Goal: Task Accomplishment & Management: Manage account settings

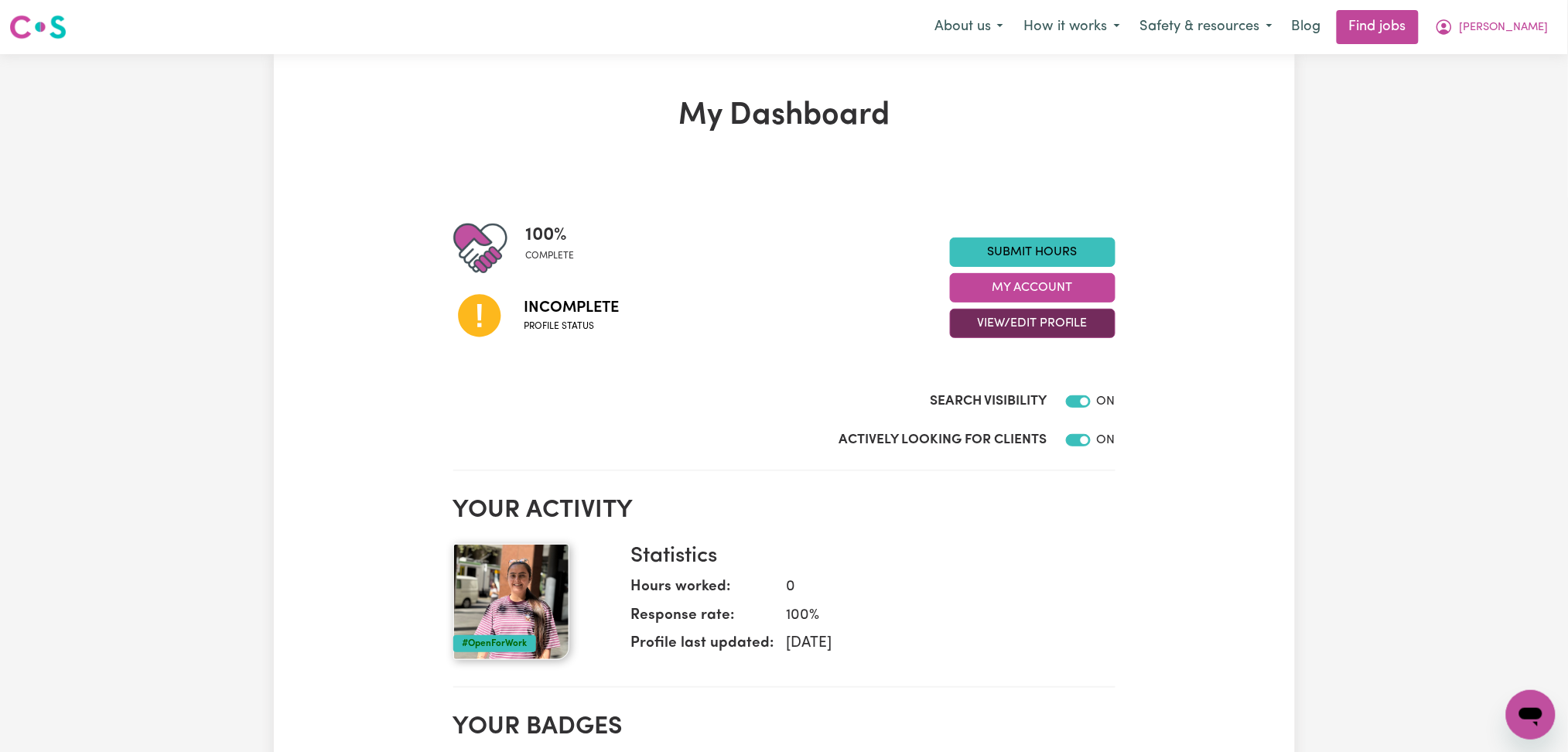
click at [1040, 313] on button "View/Edit Profile" at bounding box center [1032, 323] width 165 height 30
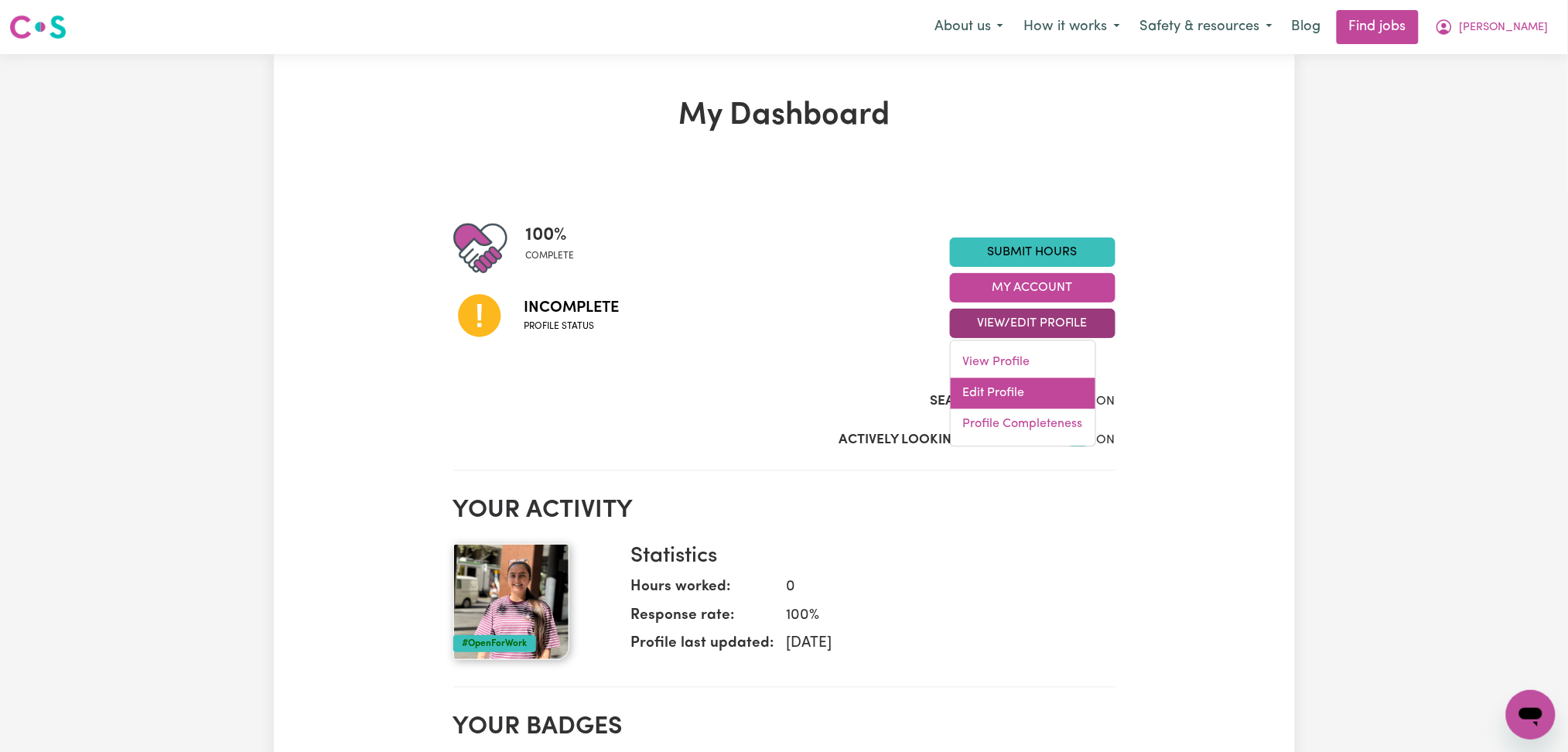
click at [986, 404] on link "Edit Profile" at bounding box center [1022, 393] width 145 height 31
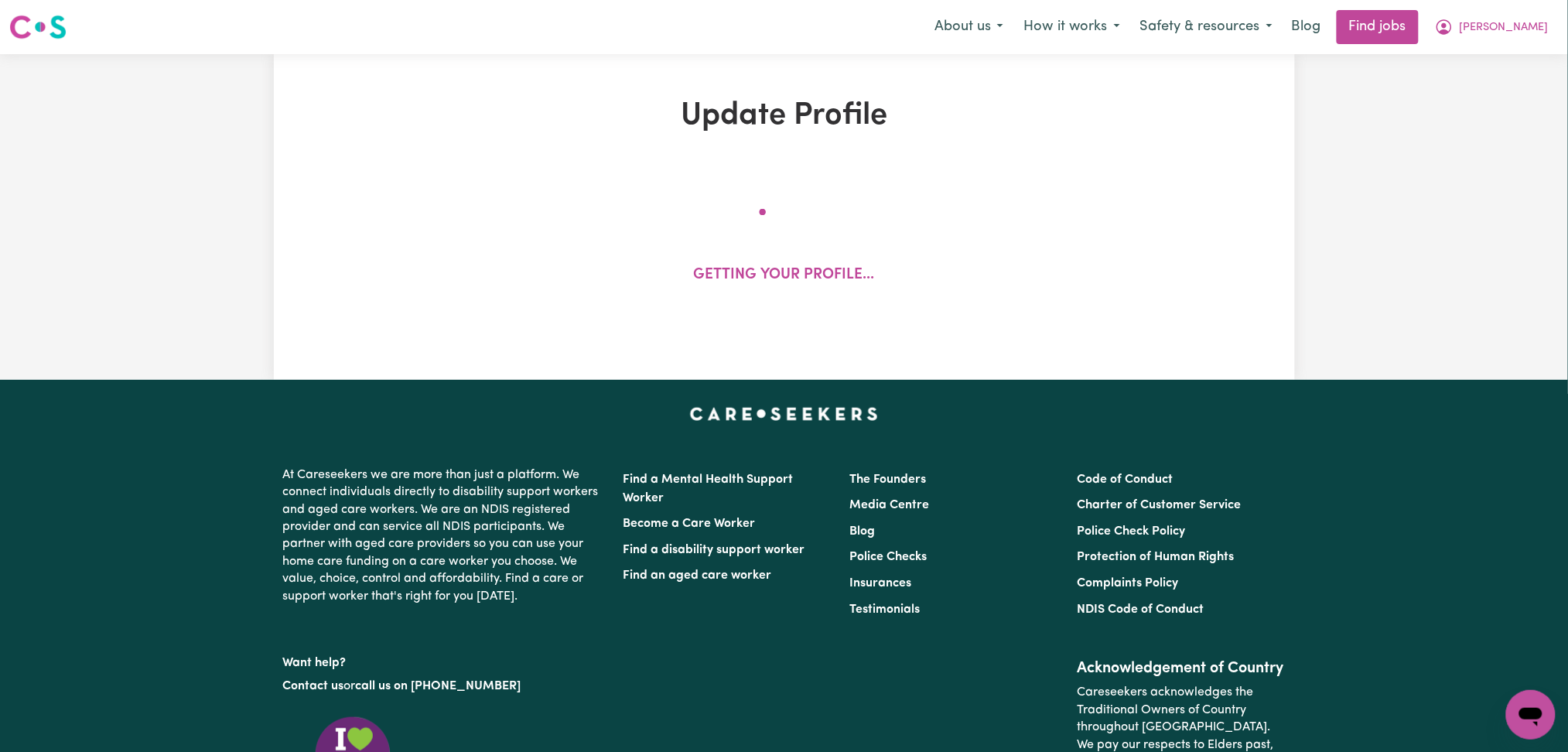
select select "[DEMOGRAPHIC_DATA]"
select select "Student Visa"
select select "Studying a healthcare related degree or qualification"
select select "40"
select select "45"
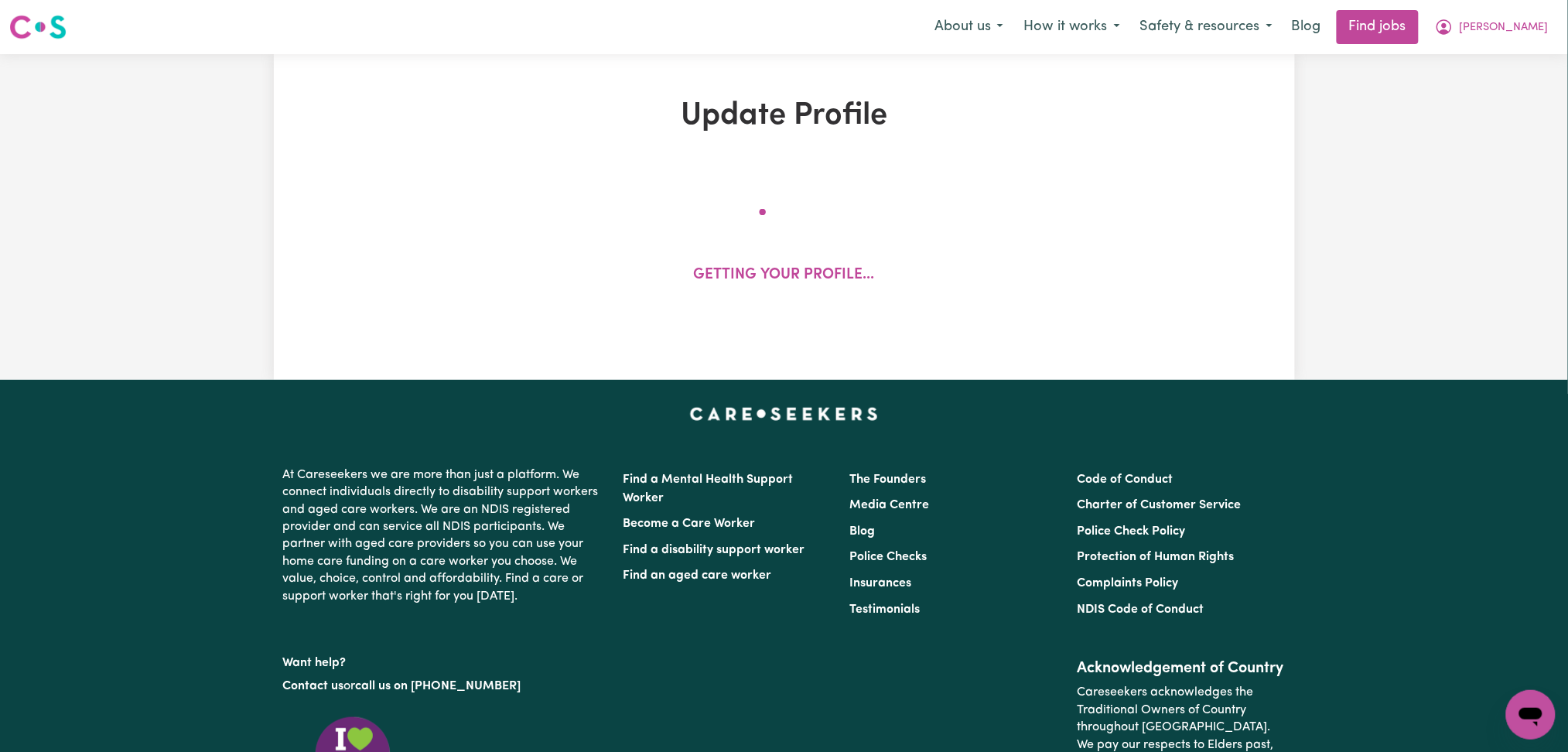
select select "45"
select select "50"
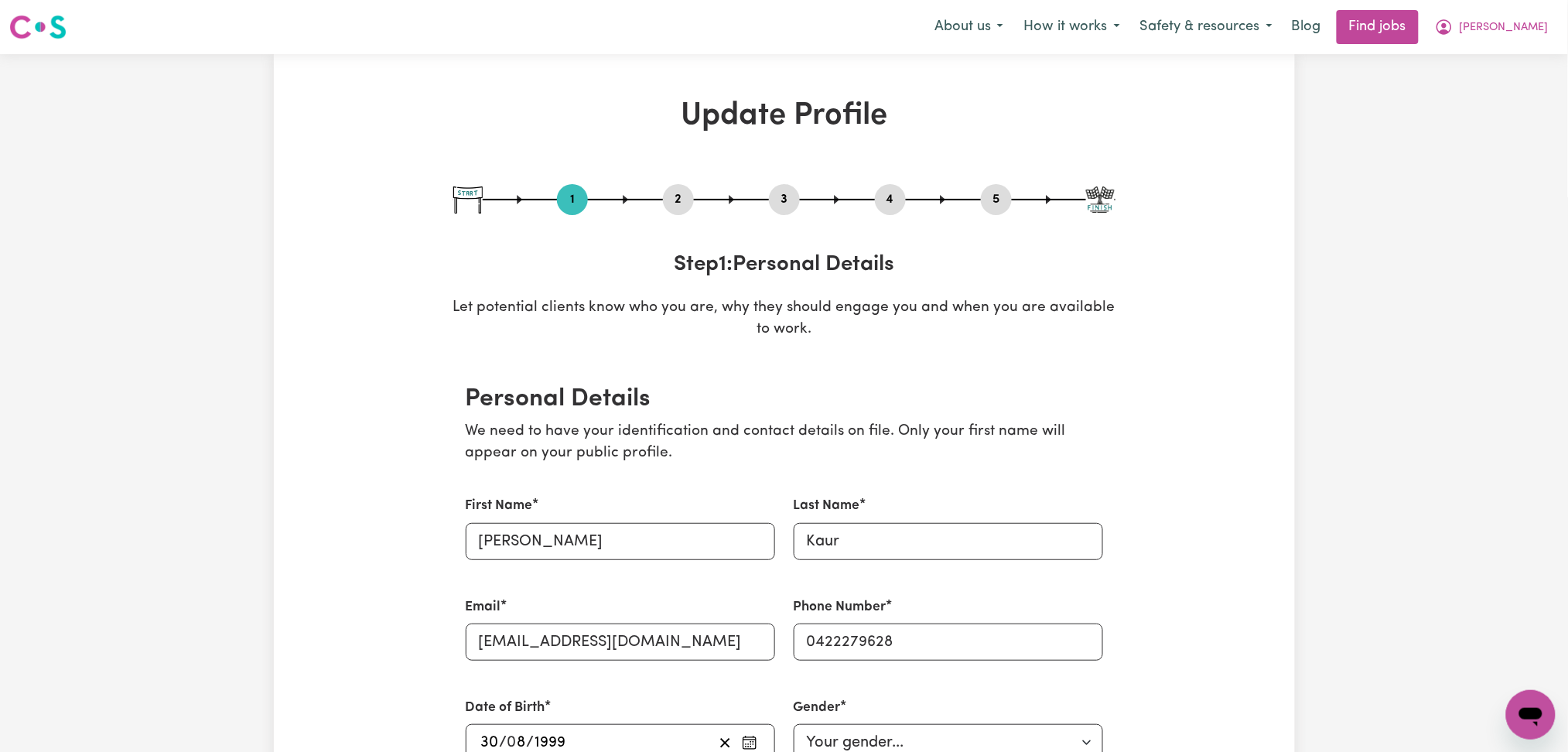
click at [677, 201] on button "2" at bounding box center [678, 199] width 31 height 20
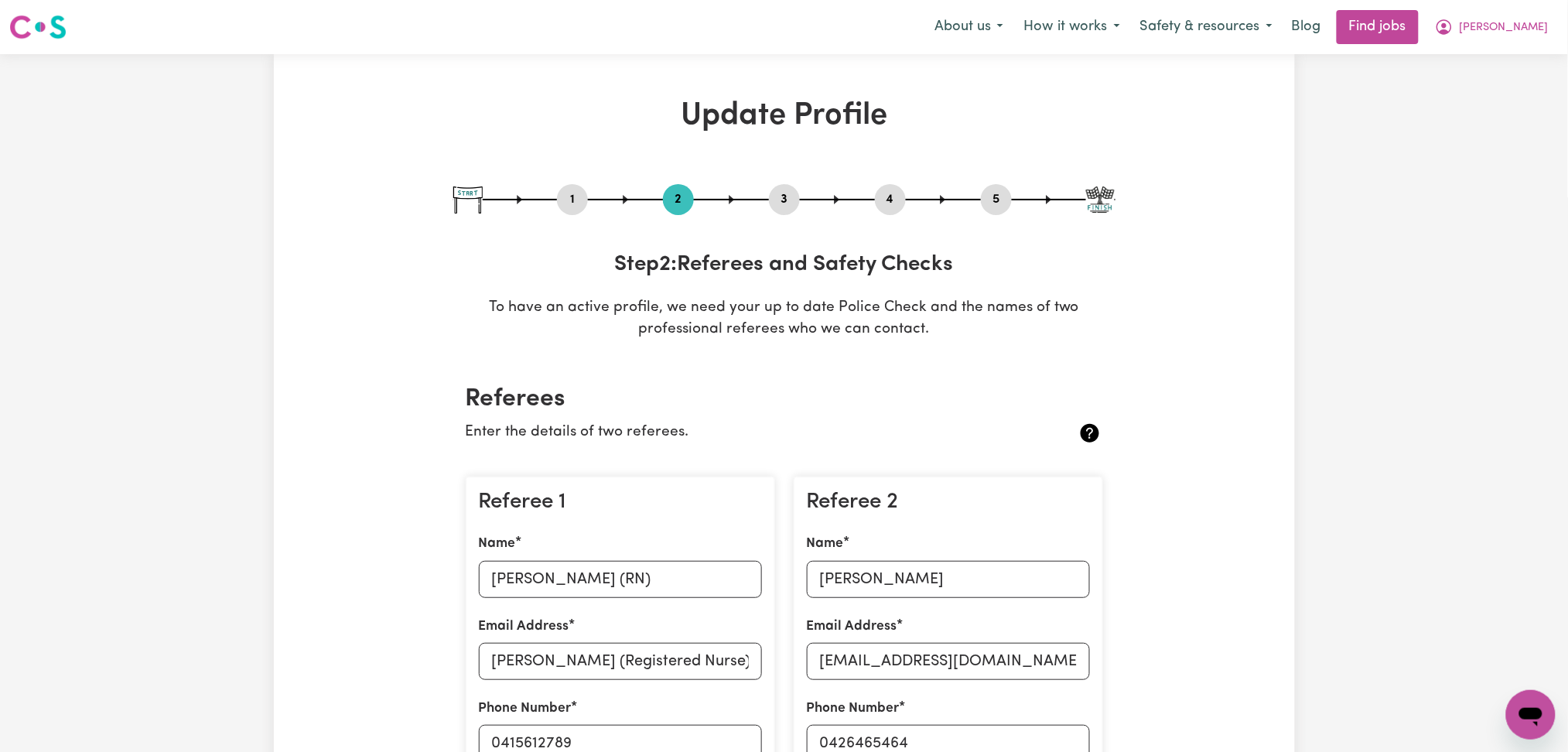
scroll to position [206, 0]
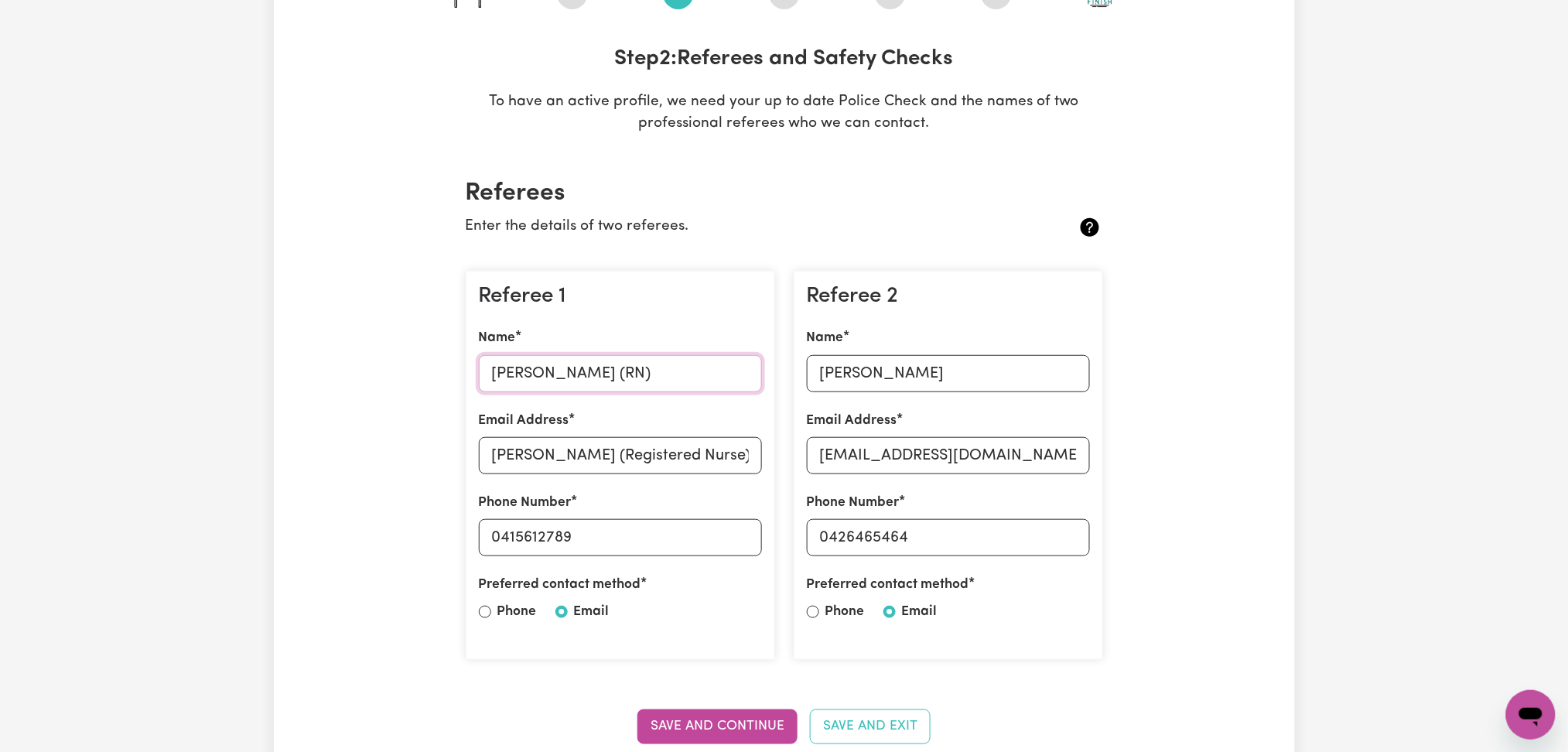
click at [579, 369] on input "[PERSON_NAME] (RN)" at bounding box center [620, 373] width 283 height 37
drag, startPoint x: 629, startPoint y: 367, endPoint x: 398, endPoint y: 365, distance: 231.0
drag, startPoint x: 633, startPoint y: 448, endPoint x: 460, endPoint y: 453, distance: 173.1
click at [460, 453] on div "Referee 1 Name [PERSON_NAME] (RN) Email Address [PERSON_NAME] (Registered Nurse…" at bounding box center [620, 465] width 328 height 415
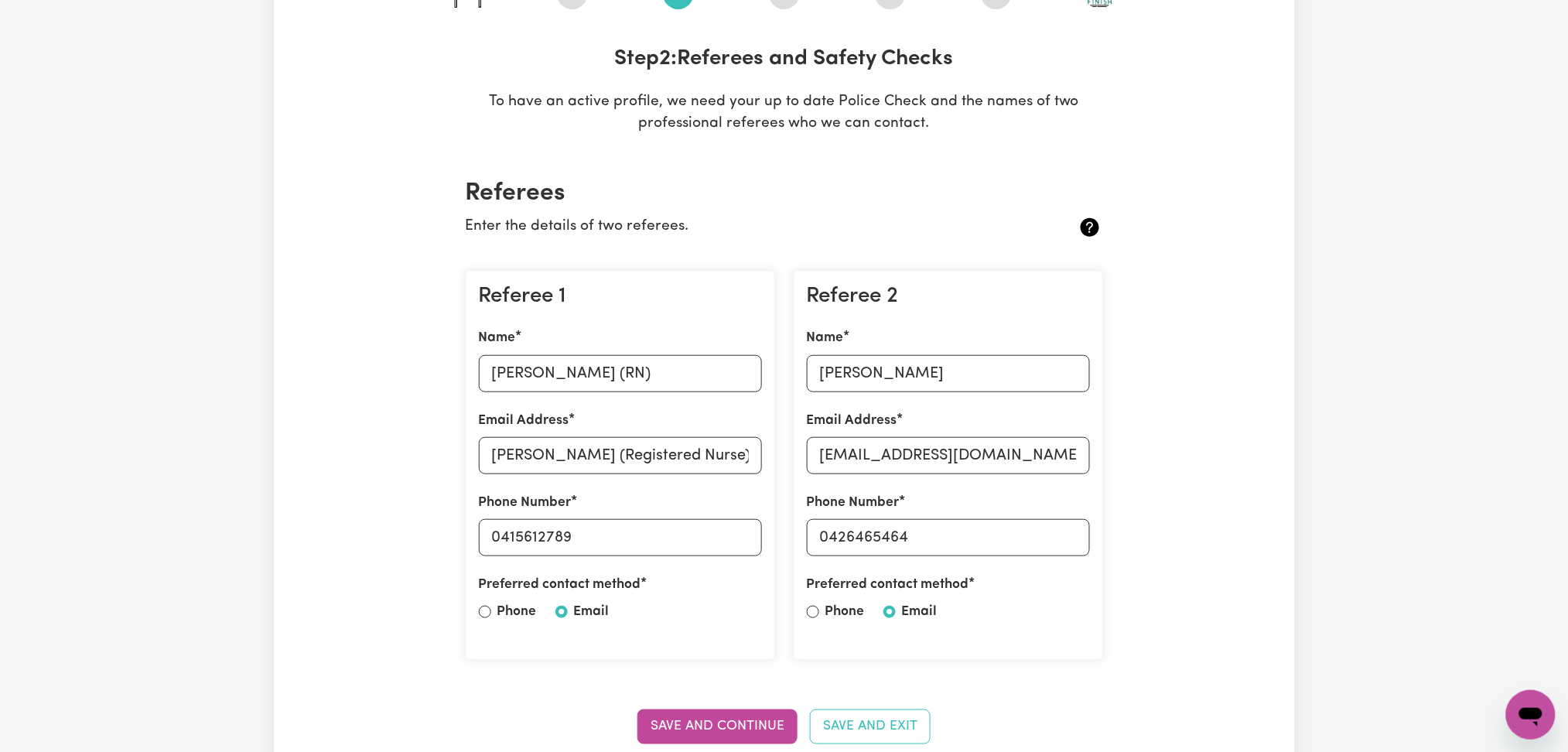
scroll to position [309, 0]
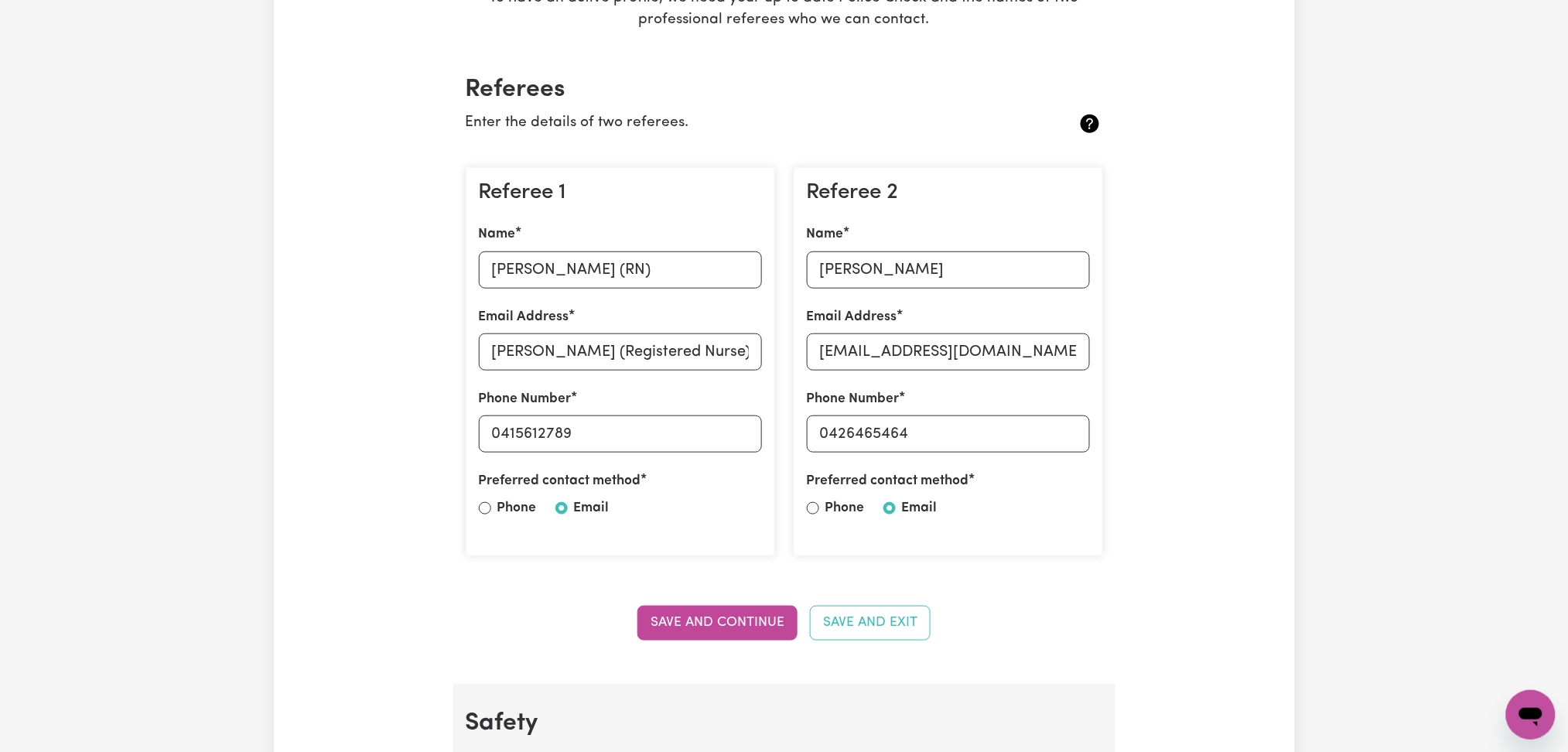
click at [637, 453] on div "Referee 1 Name [PERSON_NAME] (RN) Email Address [PERSON_NAME] (Registered Nurse…" at bounding box center [620, 362] width 309 height 390
click at [657, 331] on div "Email Address [PERSON_NAME] (Registered Nurse) 0415612789 [EMAIL_ADDRESS][DOMAI…" at bounding box center [620, 338] width 283 height 63
click at [661, 336] on input "[PERSON_NAME] (Registered Nurse) 0415612789 [EMAIL_ADDRESS][DOMAIN_NAME]" at bounding box center [620, 352] width 283 height 37
click at [532, 353] on input "[PERSON_NAME] (Registered Nurse) 0415612789 [EMAIL_ADDRESS][DOMAIN_NAME]" at bounding box center [620, 352] width 283 height 37
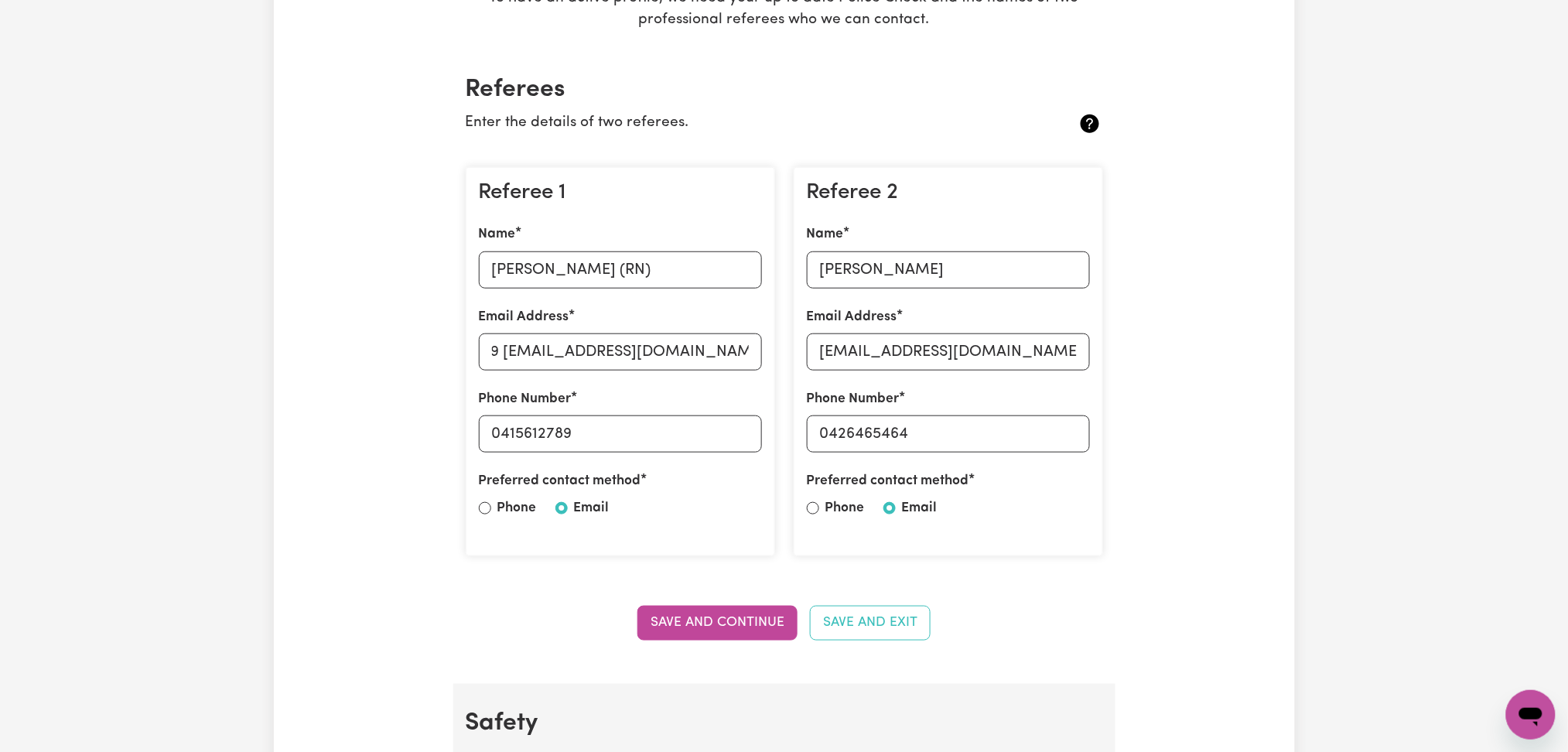
scroll to position [0, 0]
click at [859, 113] on p "Enter the details of two referees." at bounding box center [731, 123] width 531 height 22
click at [862, 276] on input "[PERSON_NAME]" at bounding box center [948, 270] width 283 height 37
click at [898, 353] on input "[EMAIL_ADDRESS][DOMAIN_NAME]" at bounding box center [948, 352] width 283 height 37
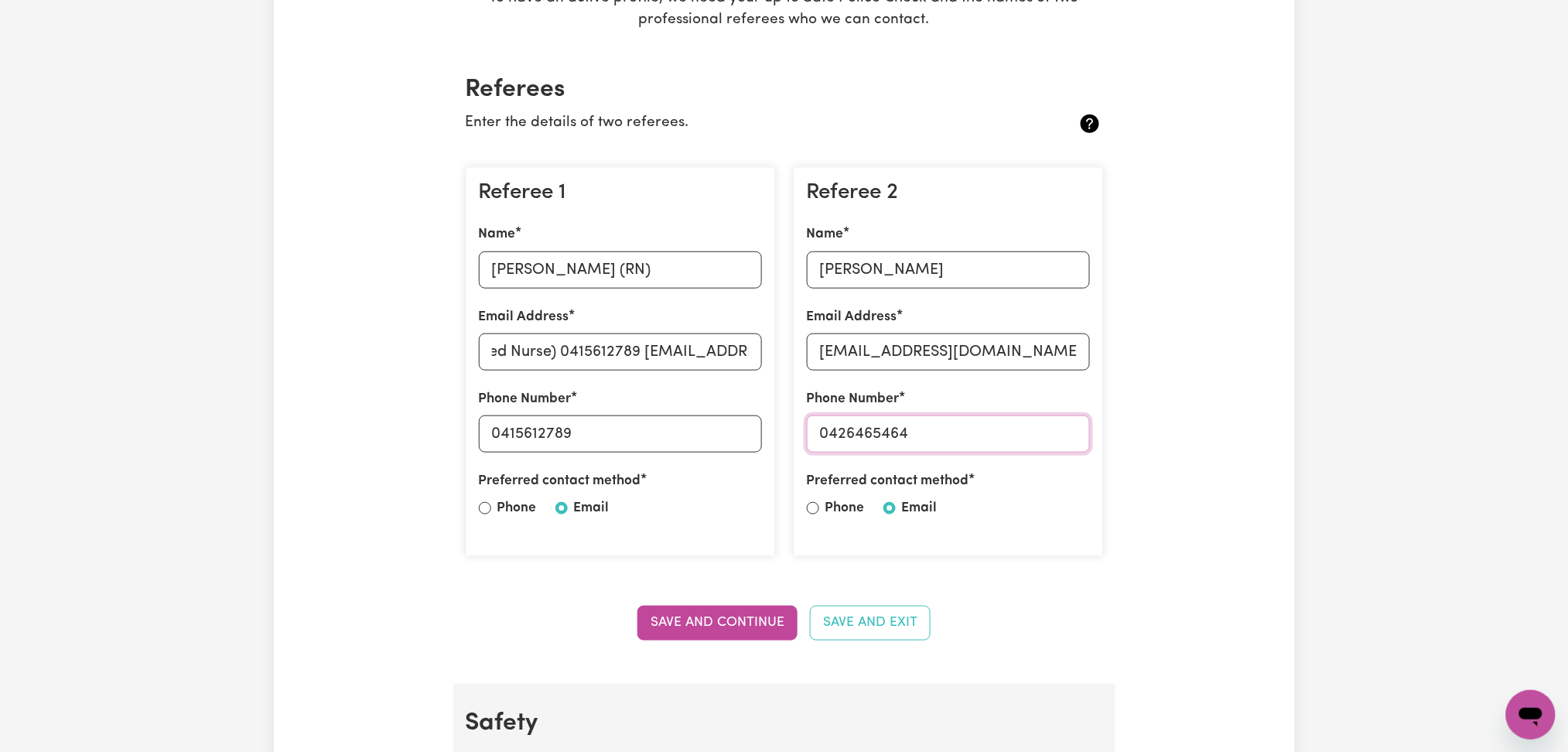
drag, startPoint x: 831, startPoint y: 432, endPoint x: 1072, endPoint y: 432, distance: 241.0
click at [1072, 432] on input "0426465464" at bounding box center [948, 434] width 283 height 37
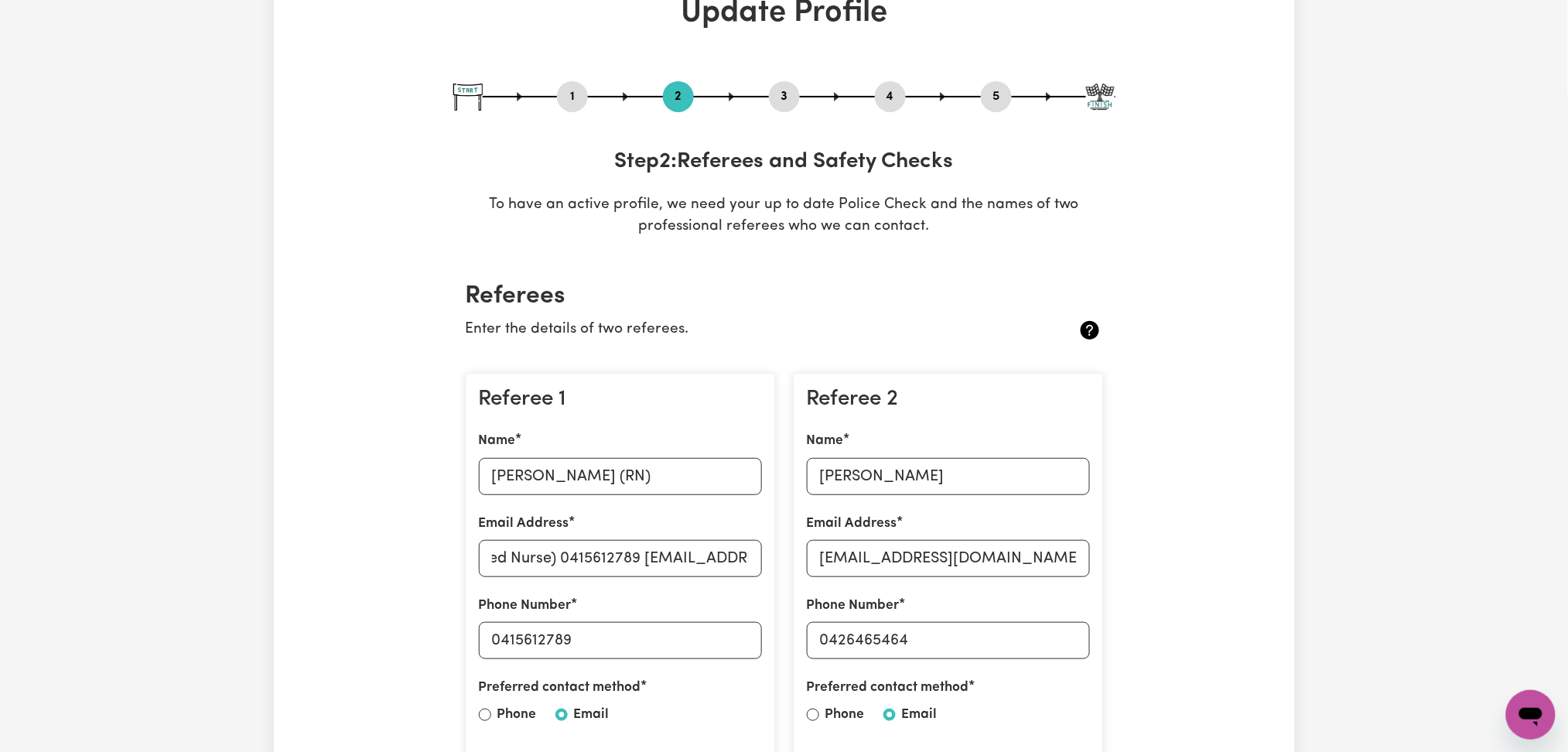
click at [892, 101] on button "4" at bounding box center [890, 96] width 31 height 20
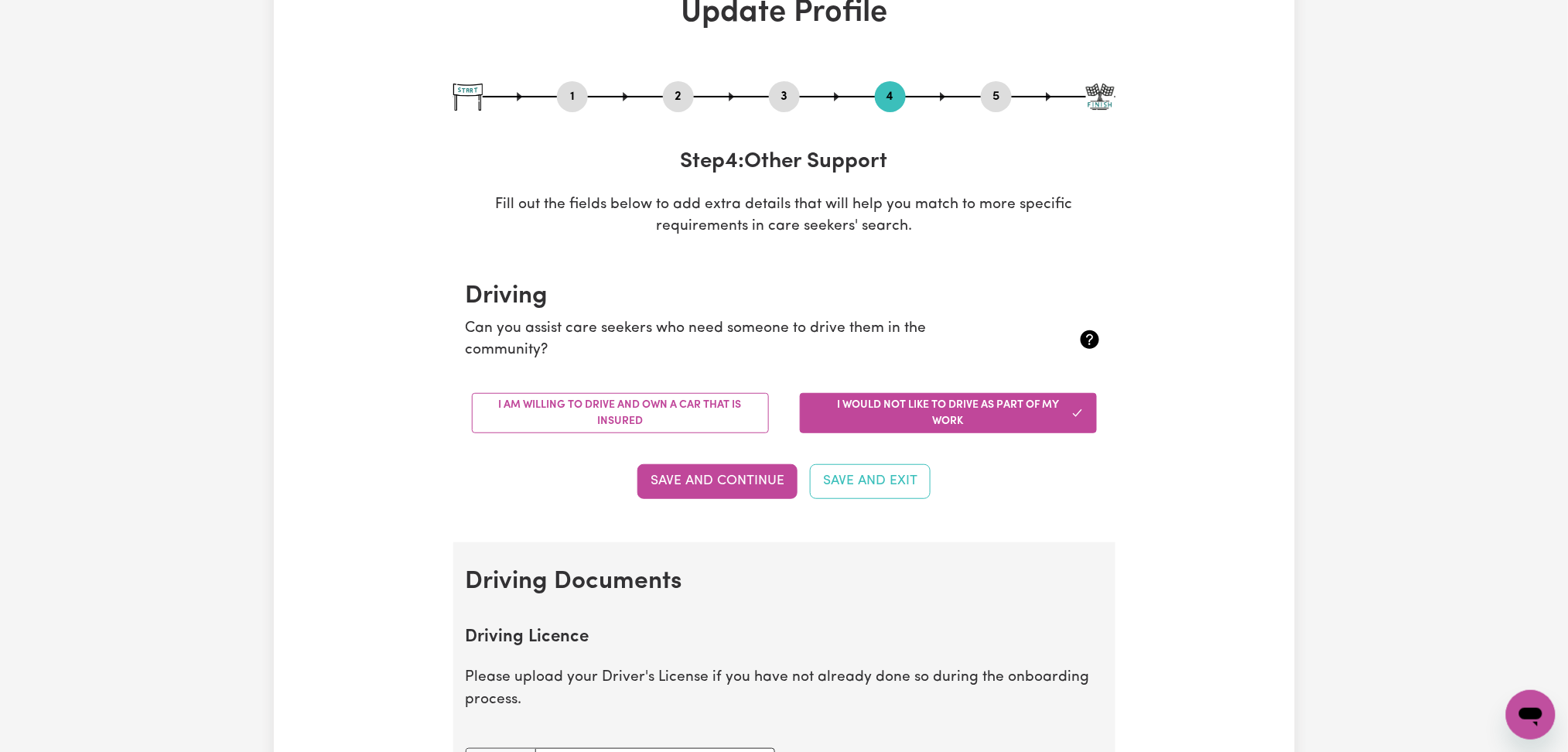
click at [978, 102] on div "1 2 3 4 5" at bounding box center [784, 97] width 662 height 31
click at [987, 107] on div "5" at bounding box center [996, 97] width 31 height 31
click at [990, 105] on button "5" at bounding box center [996, 96] width 31 height 20
select select "I am providing services by being employed by an organisation"
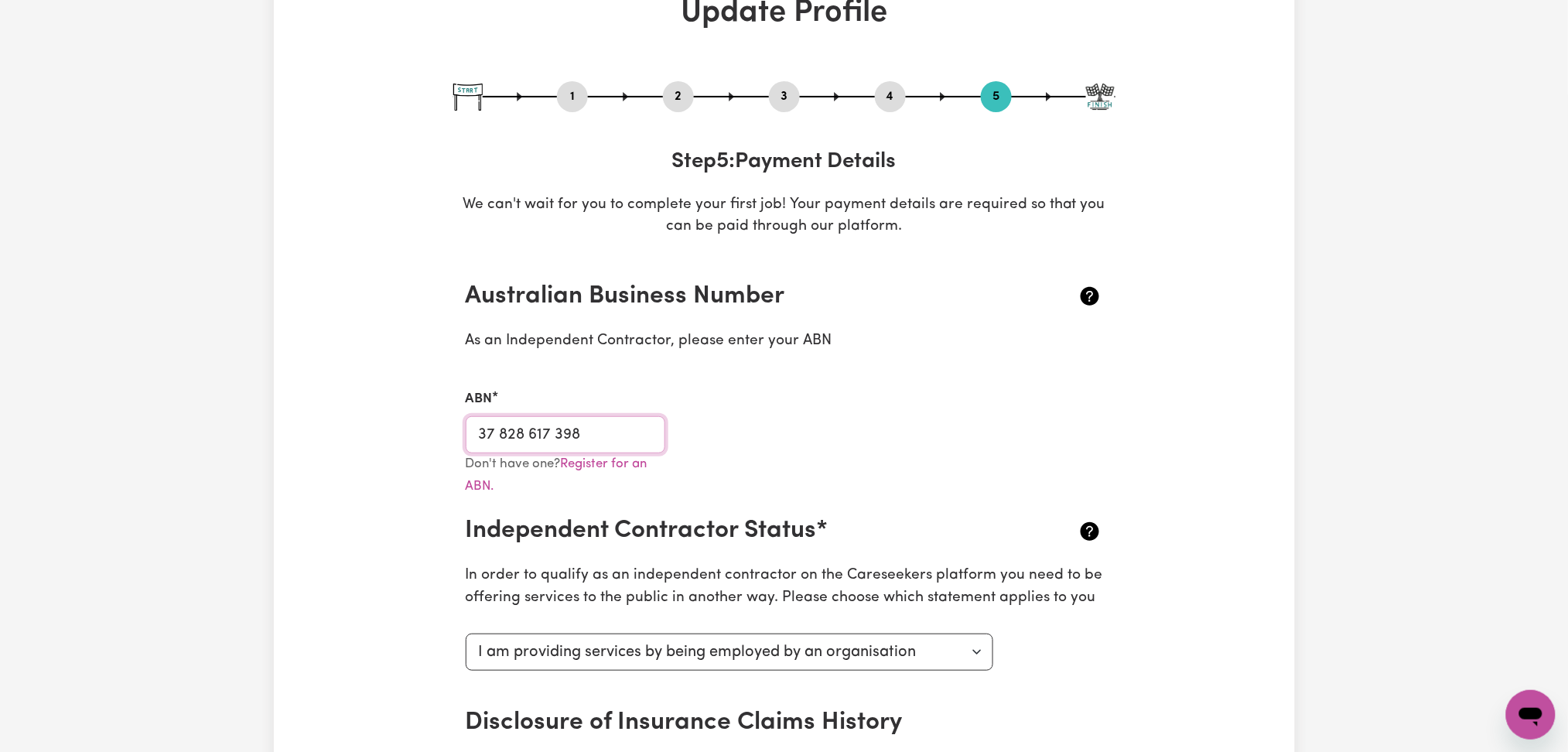
click at [620, 428] on input "37 828 617 398" at bounding box center [566, 435] width 200 height 37
click at [777, 109] on div "3" at bounding box center [784, 97] width 31 height 31
click at [784, 87] on button "3" at bounding box center [784, 96] width 31 height 20
select select "2024"
select select "2025"
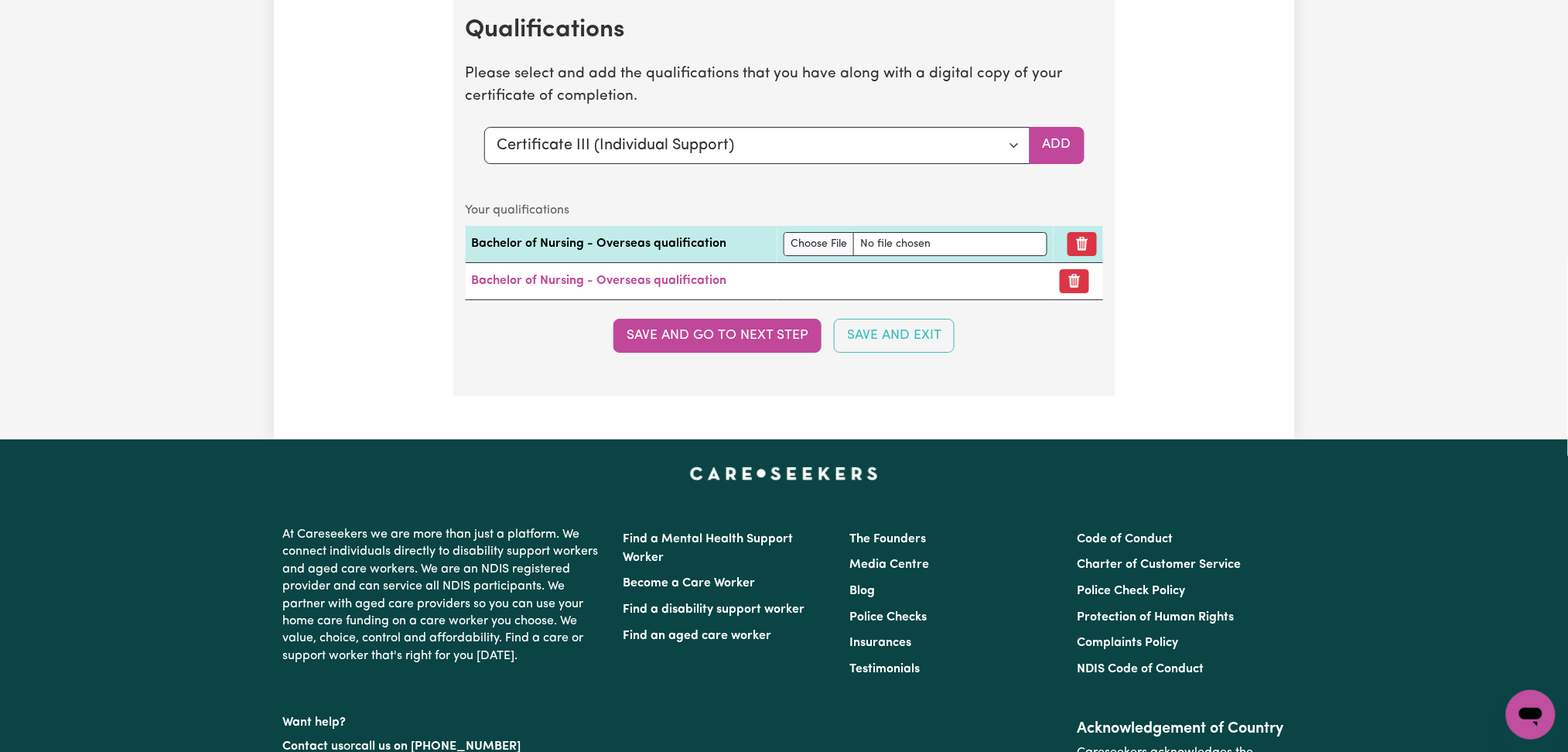
scroll to position [3964, 0]
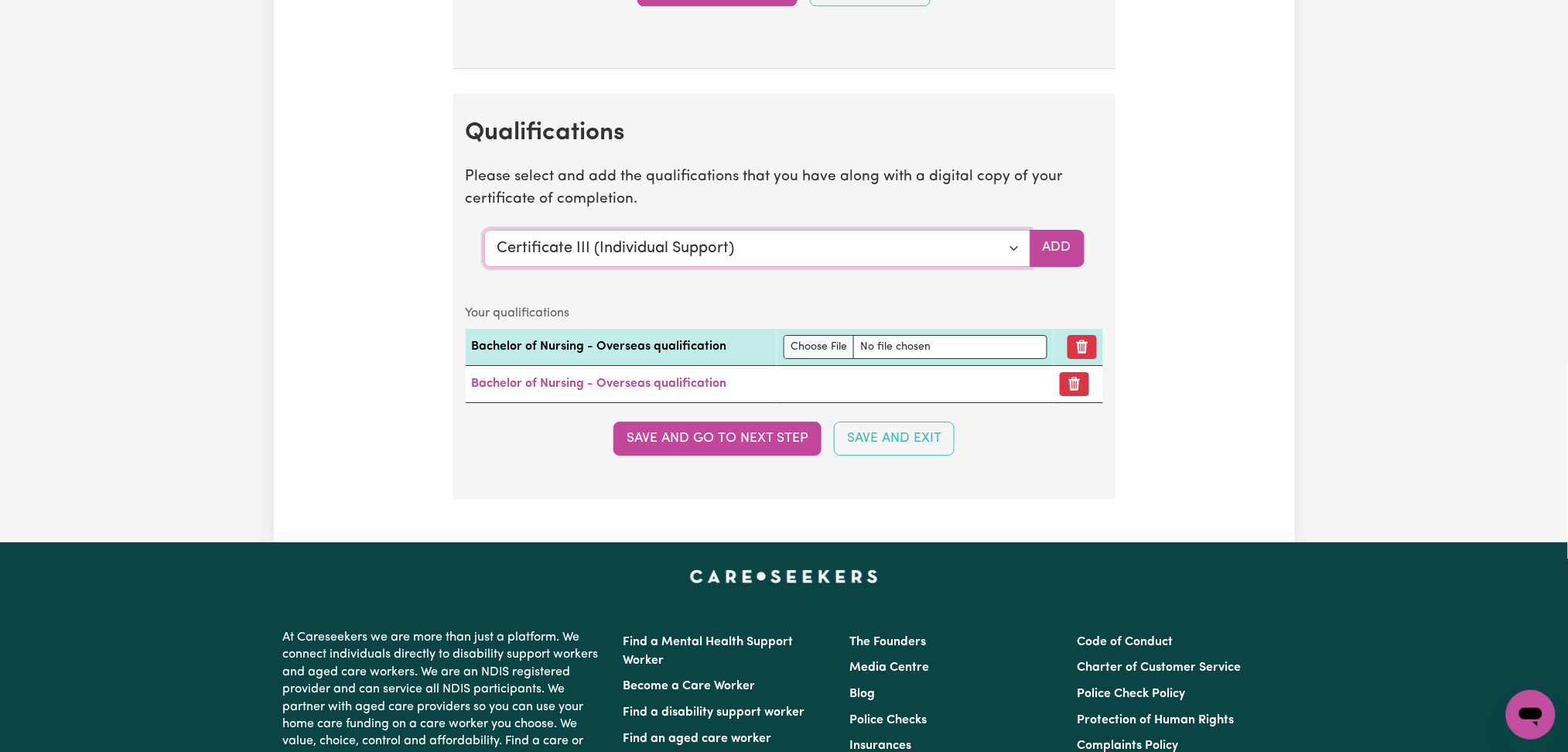
click at [560, 267] on select "Select a qualification to add... Certificate III (Individual Support) Certifica…" at bounding box center [757, 249] width 546 height 37
select select "Manual Handling"
click at [484, 234] on select "Select a qualification to add... Certificate III (Individual Support) Certifica…" at bounding box center [757, 249] width 546 height 37
click at [1046, 249] on button "Add" at bounding box center [1057, 249] width 55 height 37
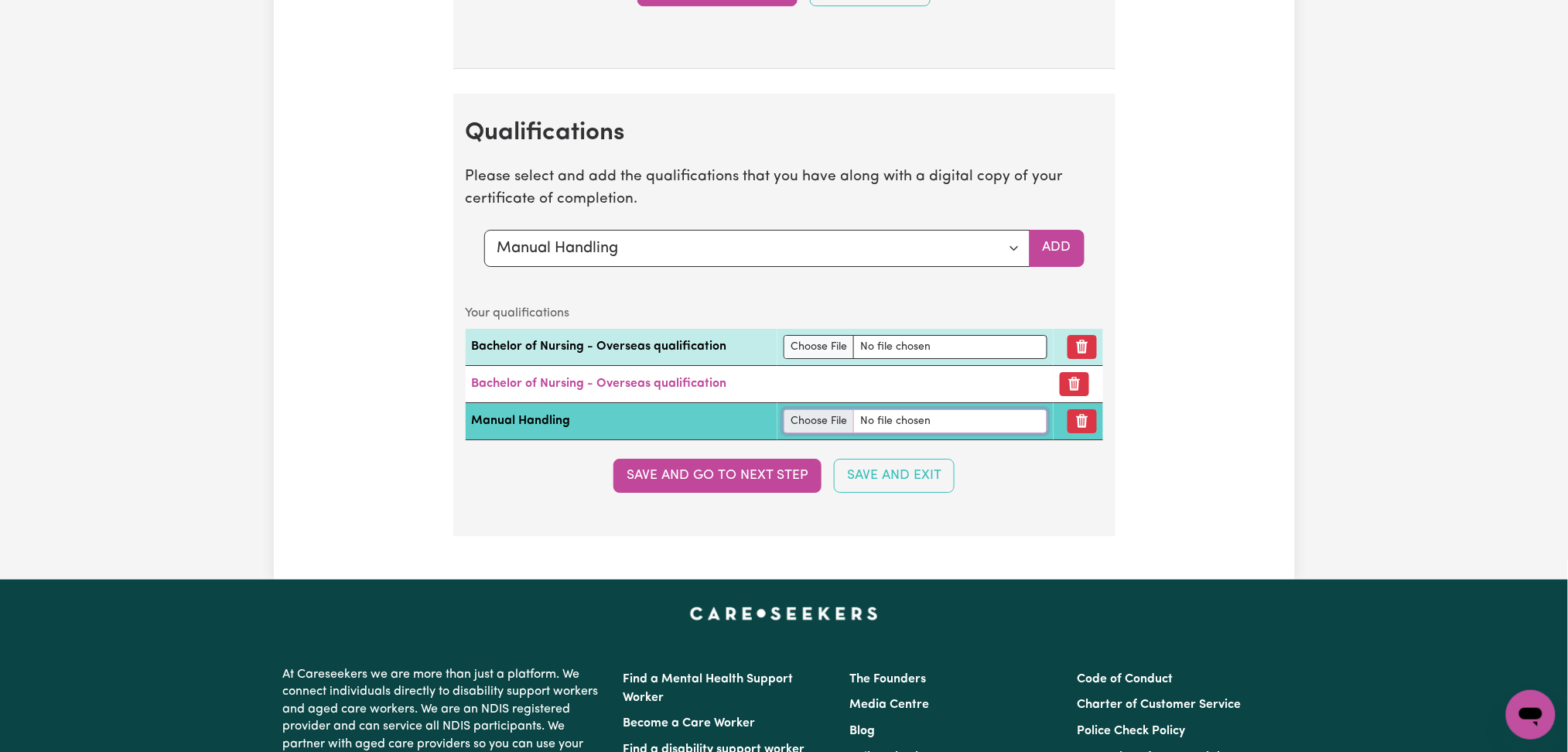
click at [840, 423] on input "file" at bounding box center [915, 421] width 264 height 24
type input "C:\fakepath\[PERSON_NAME] Manual Handling.pdf"
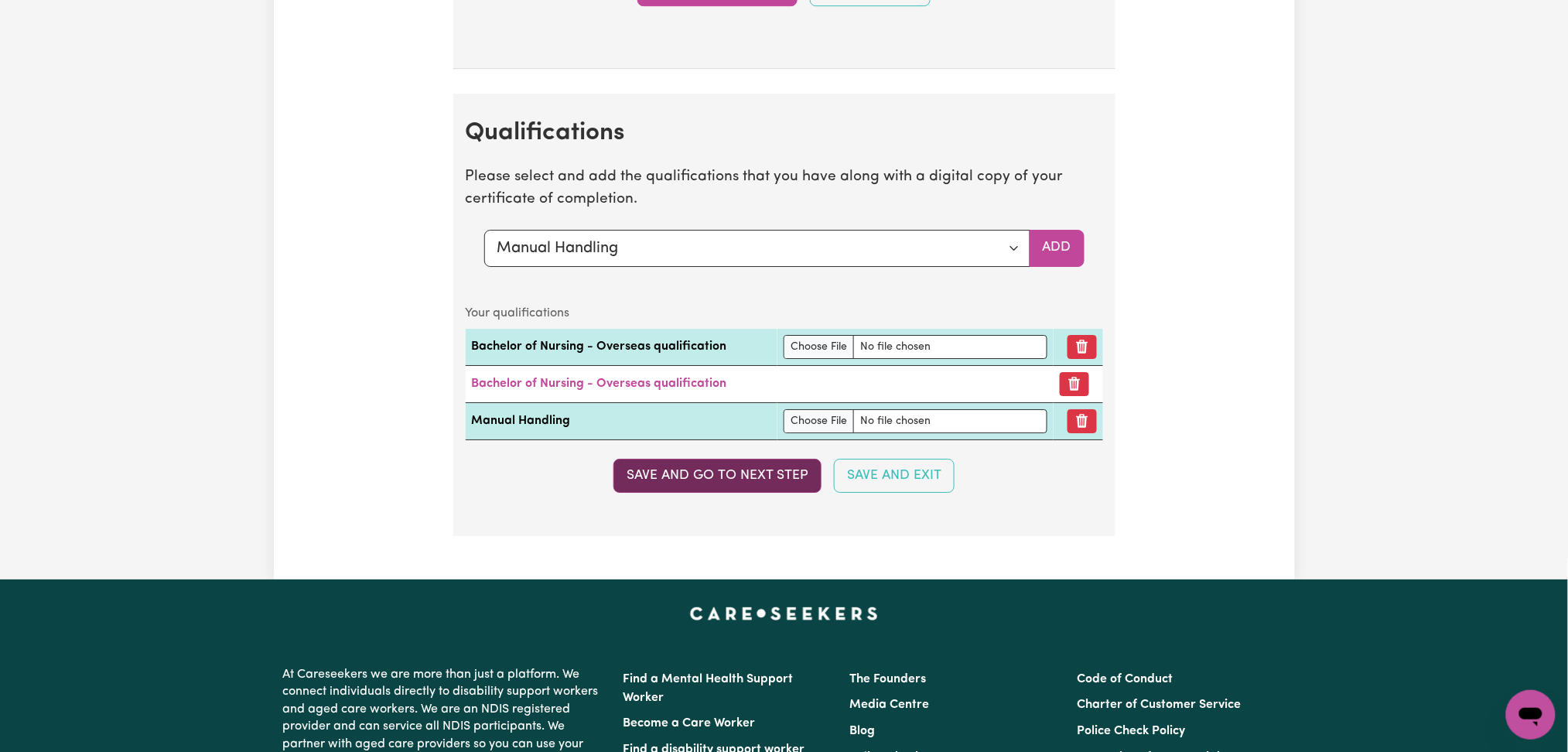
click at [714, 477] on button "Save and go to next step" at bounding box center [717, 475] width 208 height 34
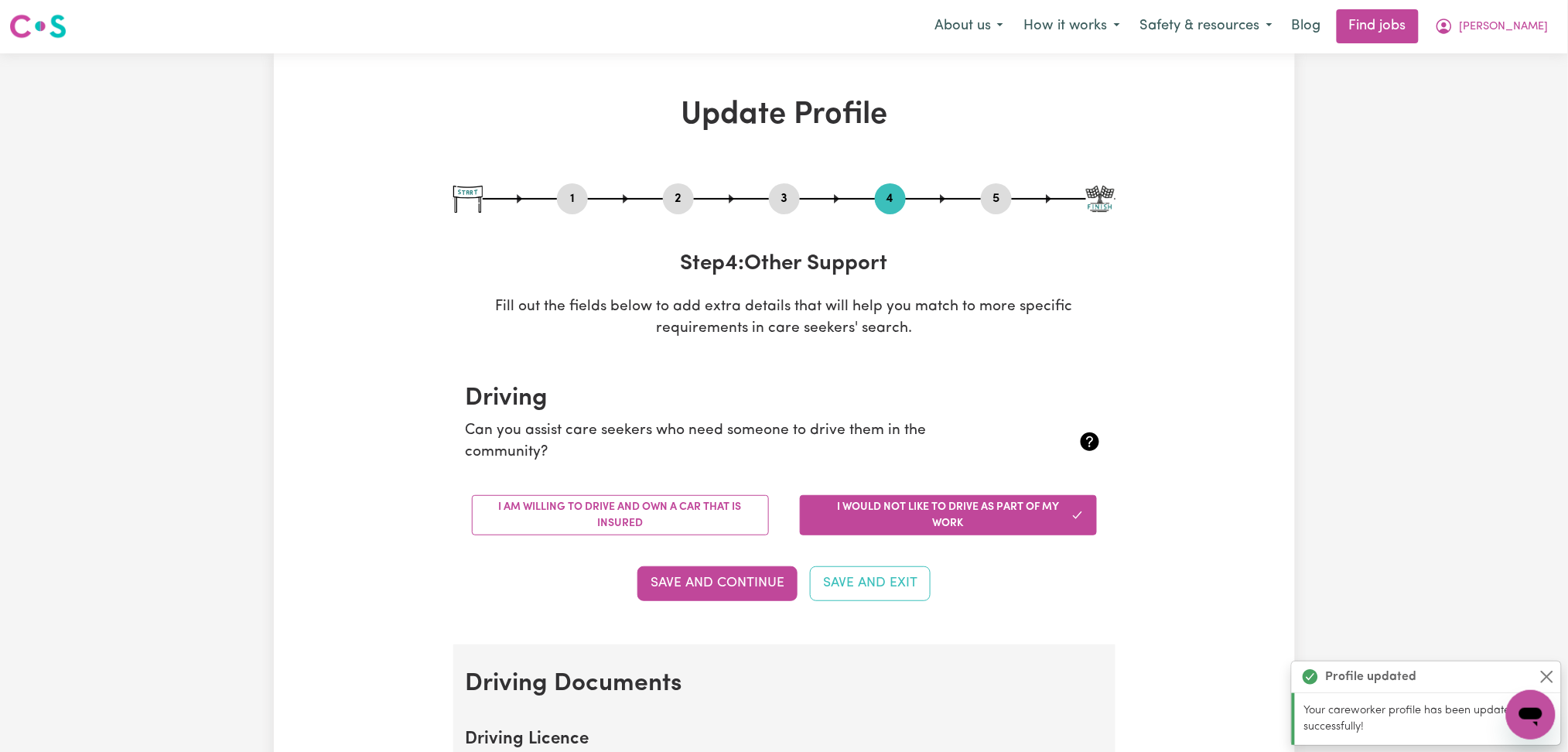
scroll to position [0, 0]
click at [1006, 206] on button "5" at bounding box center [996, 199] width 31 height 20
select select "I am providing services by being employed by an organisation"
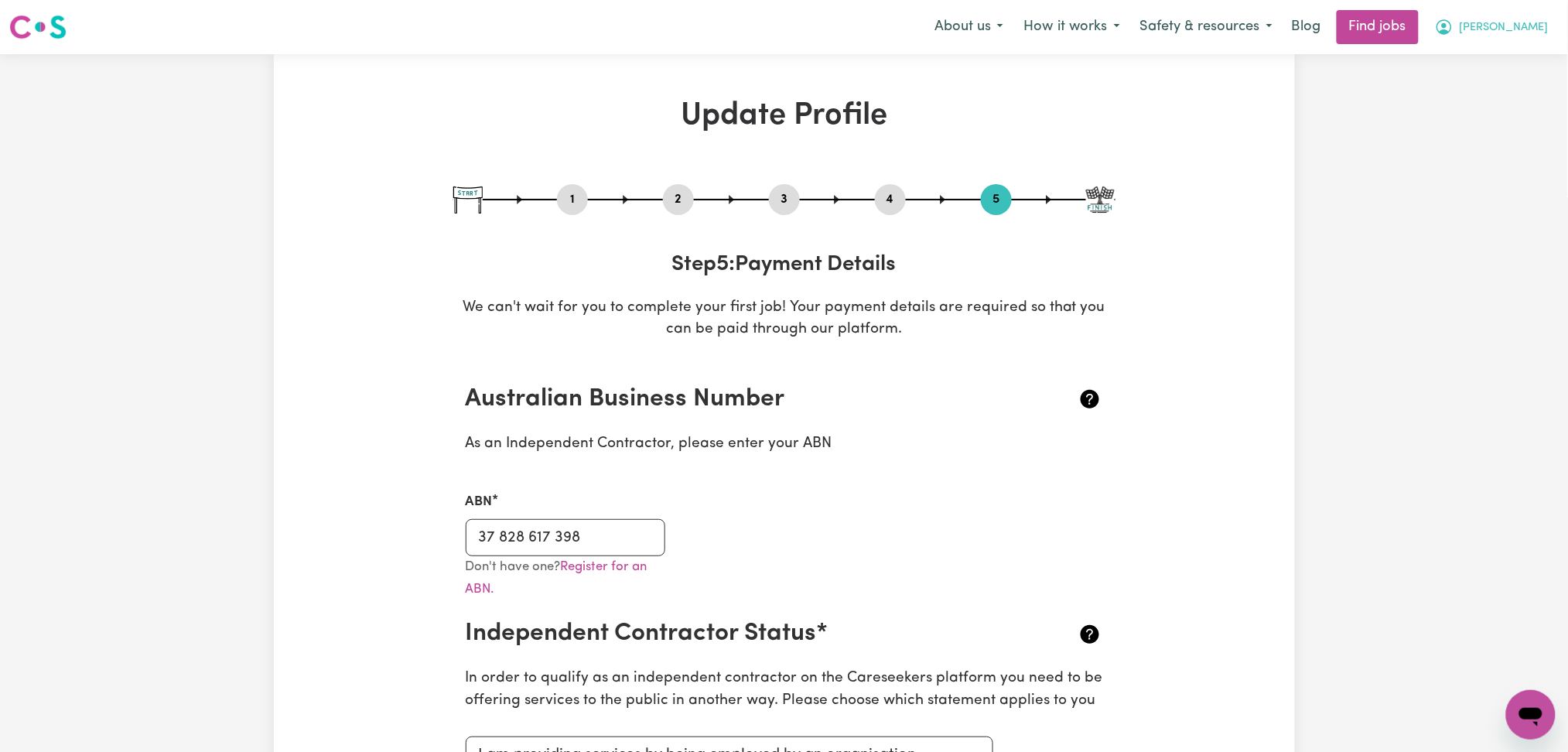
drag, startPoint x: 1504, startPoint y: 20, endPoint x: 1506, endPoint y: 42, distance: 22.1
click at [1506, 22] on span "[PERSON_NAME]" at bounding box center [1503, 27] width 89 height 17
click at [1498, 89] on link "My Dashboard" at bounding box center [1496, 89] width 122 height 30
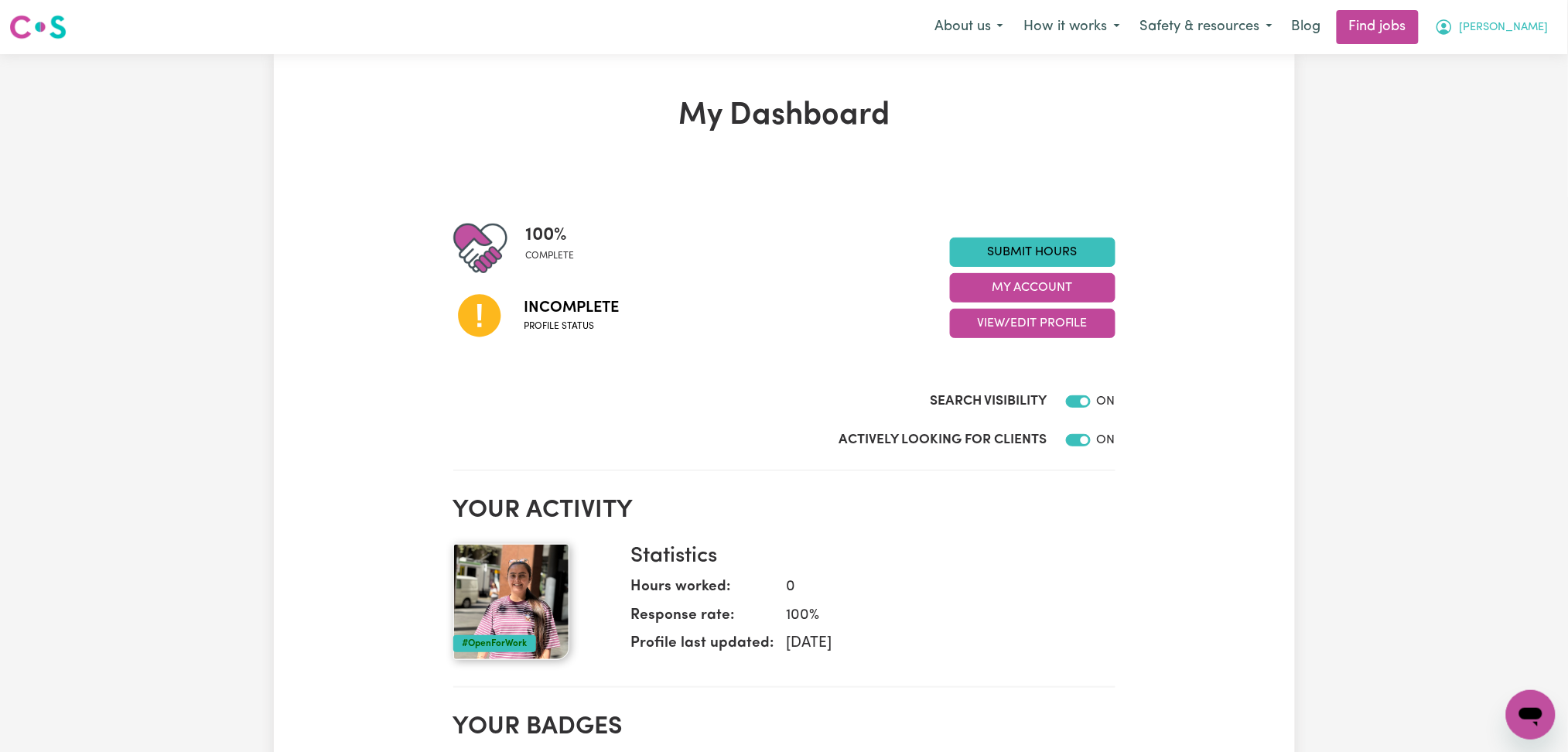
click at [1538, 31] on span "[PERSON_NAME]" at bounding box center [1503, 27] width 89 height 17
click at [1530, 121] on link "Logout" at bounding box center [1496, 118] width 122 height 30
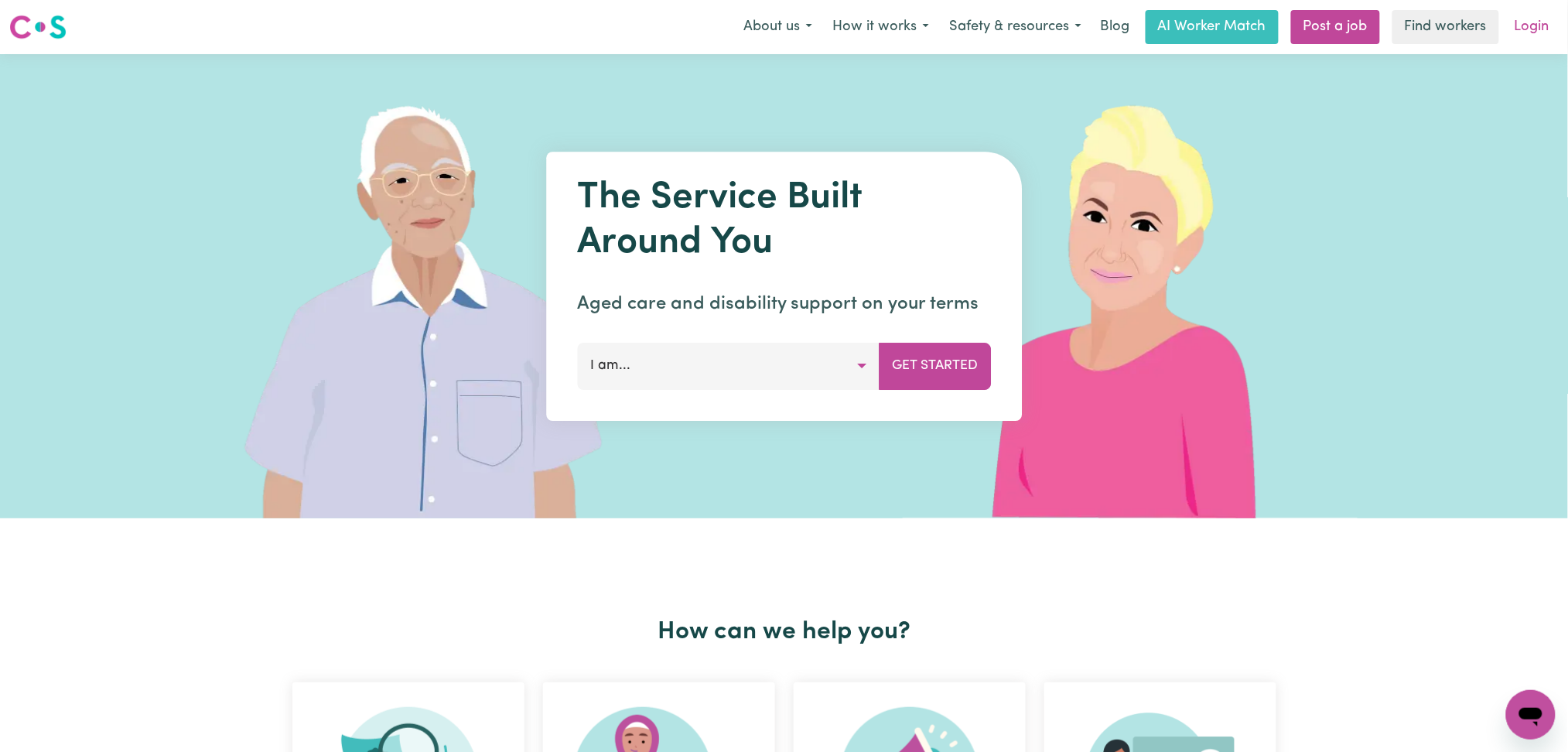
click at [1538, 34] on link "Login" at bounding box center [1531, 27] width 54 height 34
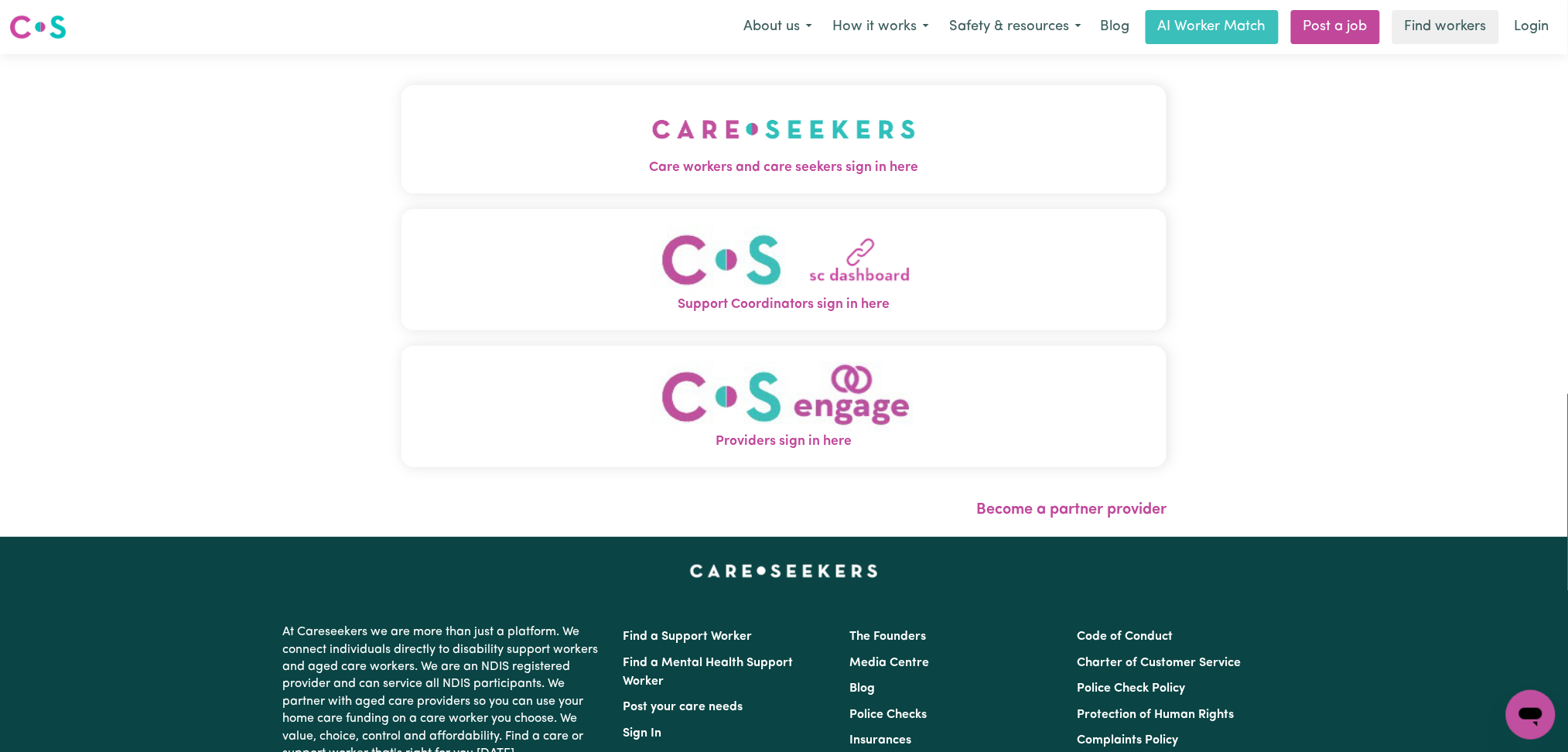
click at [693, 112] on button "Care workers and care seekers sign in here" at bounding box center [784, 140] width 766 height 109
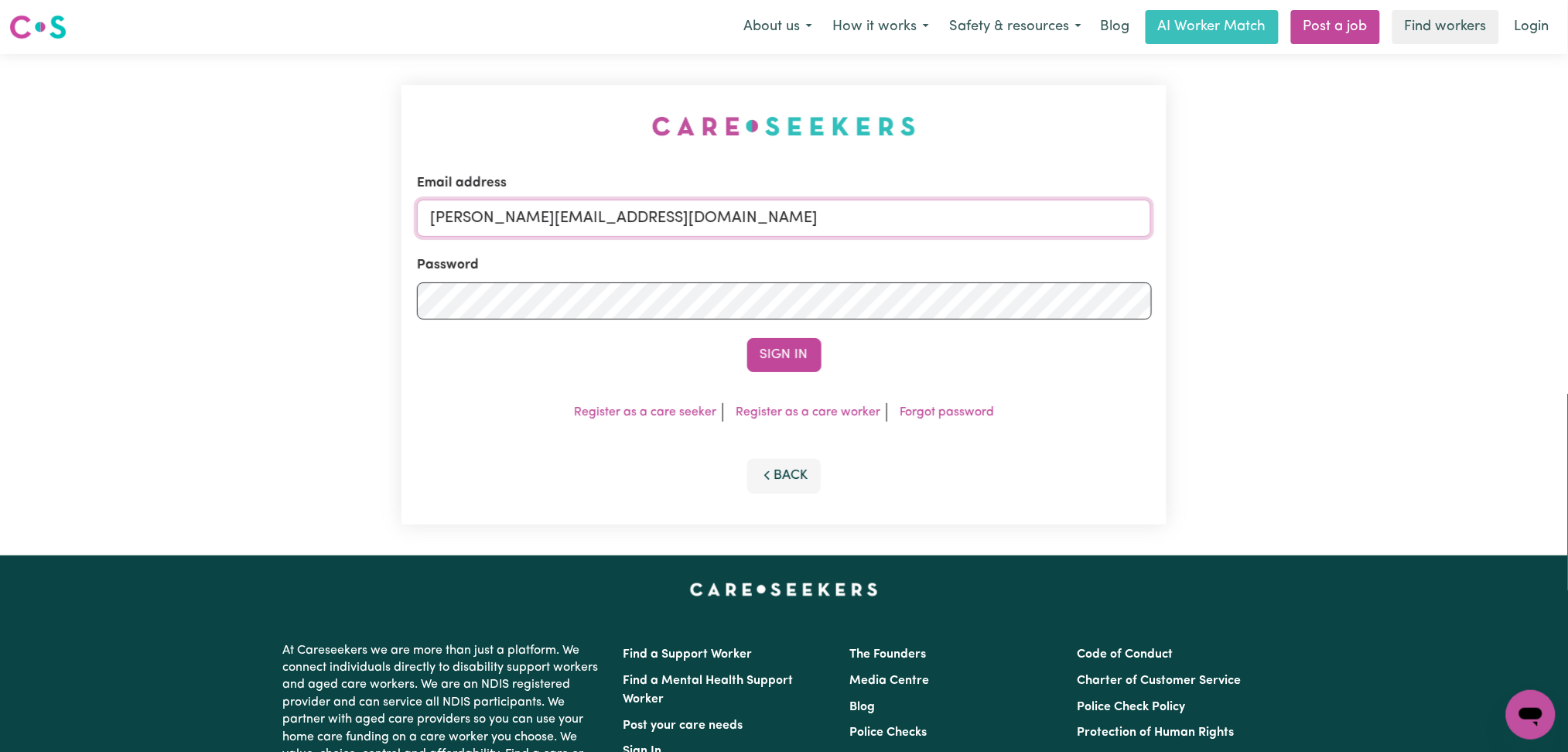
click at [709, 208] on input "[PERSON_NAME][EMAIL_ADDRESS][DOMAIN_NAME]" at bounding box center [784, 218] width 735 height 37
drag, startPoint x: 512, startPoint y: 213, endPoint x: 866, endPoint y: 217, distance: 354.0
click at [866, 217] on input "Superuser~[EMAIL_ADDRESS][DOMAIN_NAME]" at bounding box center [784, 218] width 735 height 37
type input "Superuser~[EMAIL_ADDRESS][DOMAIN_NAME]"
click at [786, 346] on button "Sign In" at bounding box center [784, 355] width 74 height 34
